Goal: Information Seeking & Learning: Learn about a topic

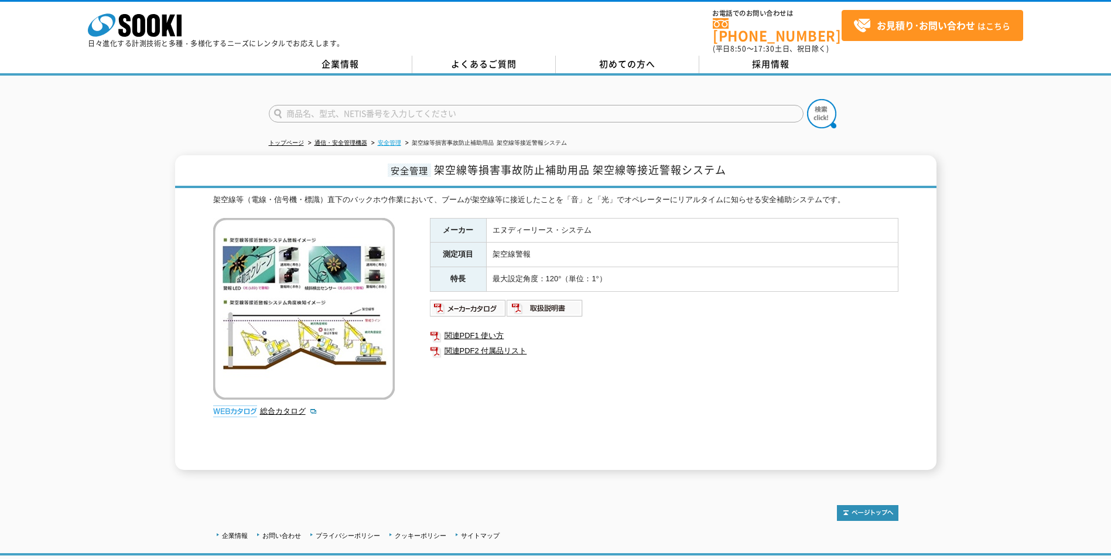
click at [395, 139] on link "安全管理" at bounding box center [389, 142] width 23 height 6
click at [283, 406] on link "総合カタログ" at bounding box center [288, 410] width 57 height 9
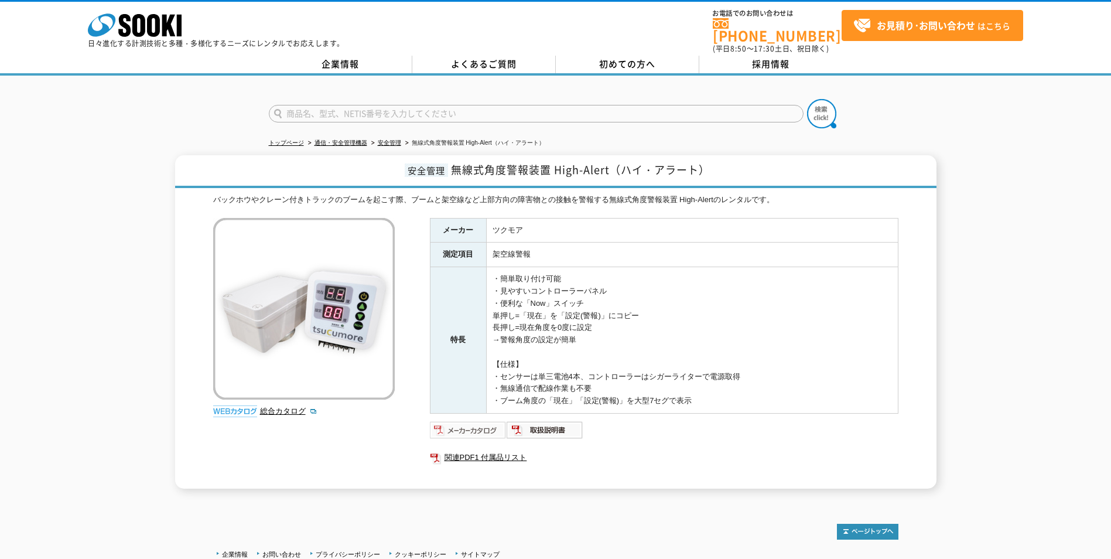
click at [479, 426] on img at bounding box center [468, 429] width 77 height 19
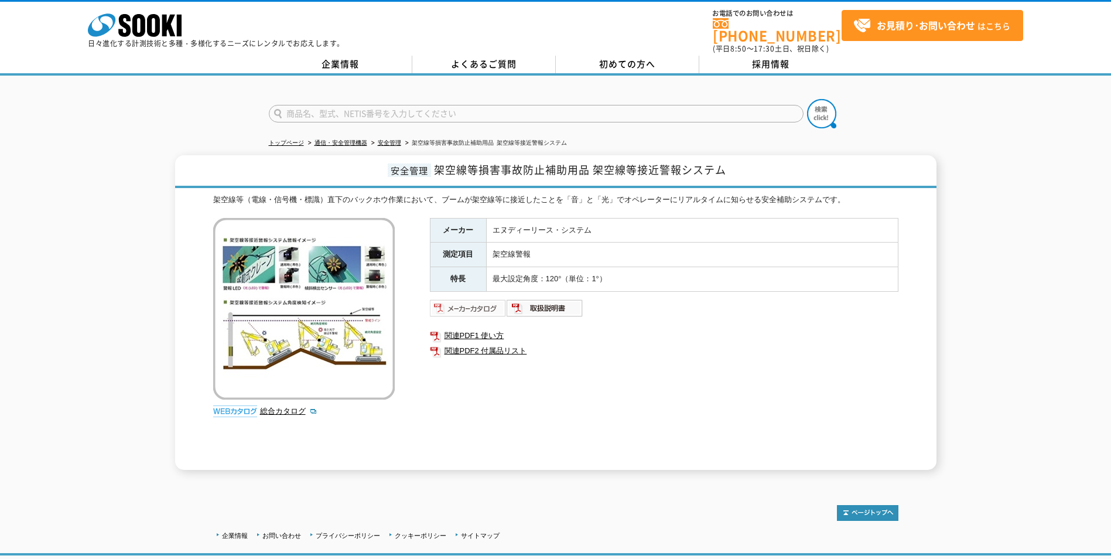
click at [480, 301] on img at bounding box center [468, 308] width 77 height 19
click at [480, 300] on img at bounding box center [468, 308] width 77 height 19
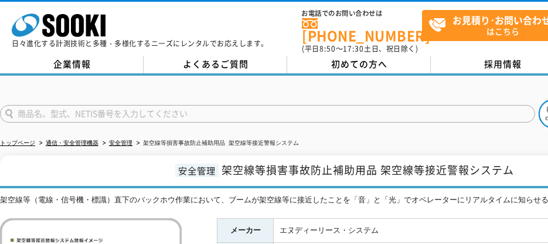
click at [134, 18] on div "株式会社 ソーキ spMenu 日々進化する計測技術と多種・多様化するニーズにレンタルでお応えします。" at bounding box center [140, 27] width 257 height 39
